Goal: Find specific page/section: Find specific page/section

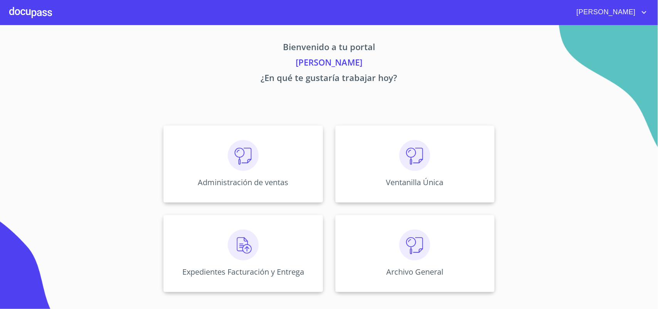
click at [389, 153] on div "Ventanilla Única" at bounding box center [414, 163] width 159 height 77
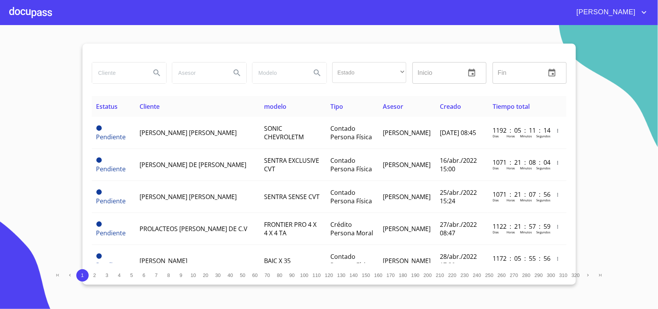
click at [118, 76] on input "search" at bounding box center [118, 72] width 52 height 21
type input "[GEOGRAPHIC_DATA]"
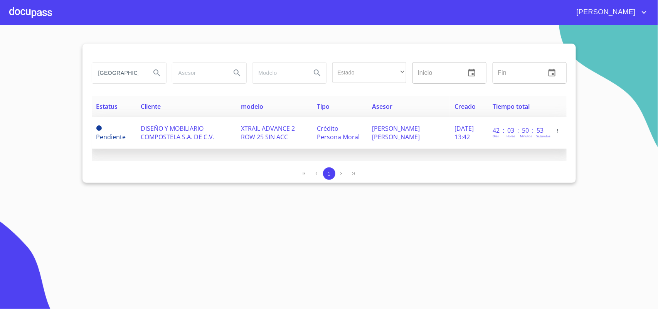
click at [166, 133] on span "DISEÑO Y MOBILIARIO COMPOSTELA S.A. DE C.V." at bounding box center [178, 132] width 74 height 17
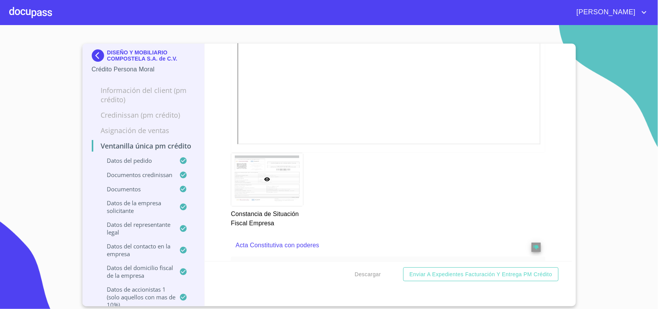
scroll to position [2312, 0]
